Goal: Find specific page/section: Find specific page/section

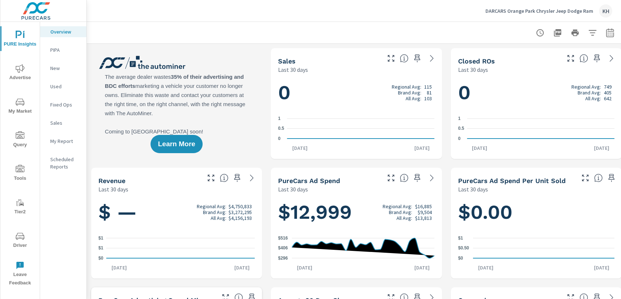
click at [22, 236] on icon "nav menu" at bounding box center [20, 236] width 9 height 7
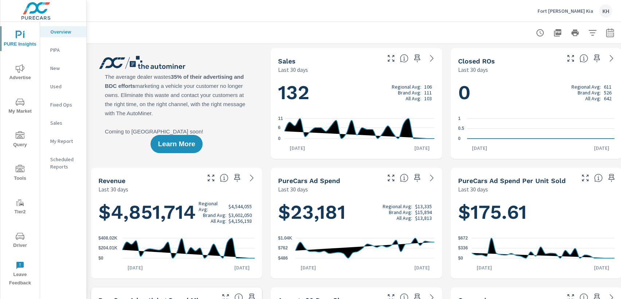
click at [16, 248] on span "Driver" at bounding box center [20, 241] width 35 height 18
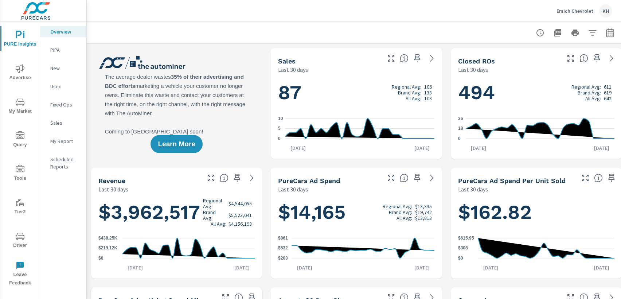
click at [12, 237] on span "Driver" at bounding box center [20, 241] width 35 height 18
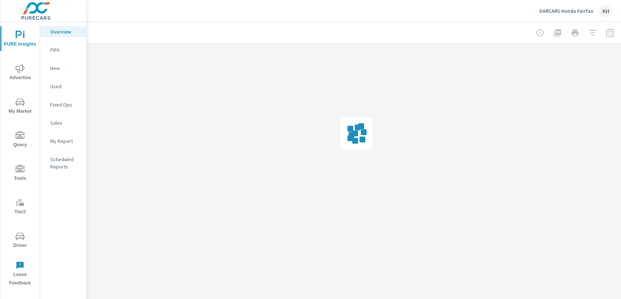
click at [24, 237] on icon "nav menu" at bounding box center [20, 236] width 9 height 7
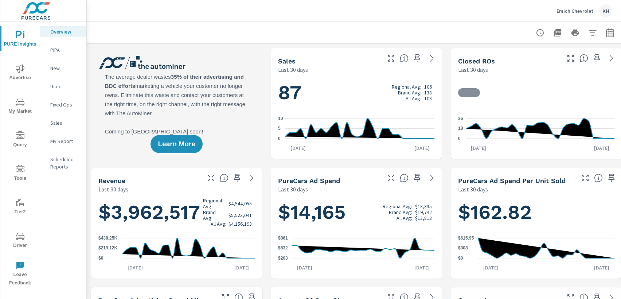
click at [19, 235] on icon "nav menu" at bounding box center [20, 236] width 9 height 7
